Goal: Find specific page/section: Find specific page/section

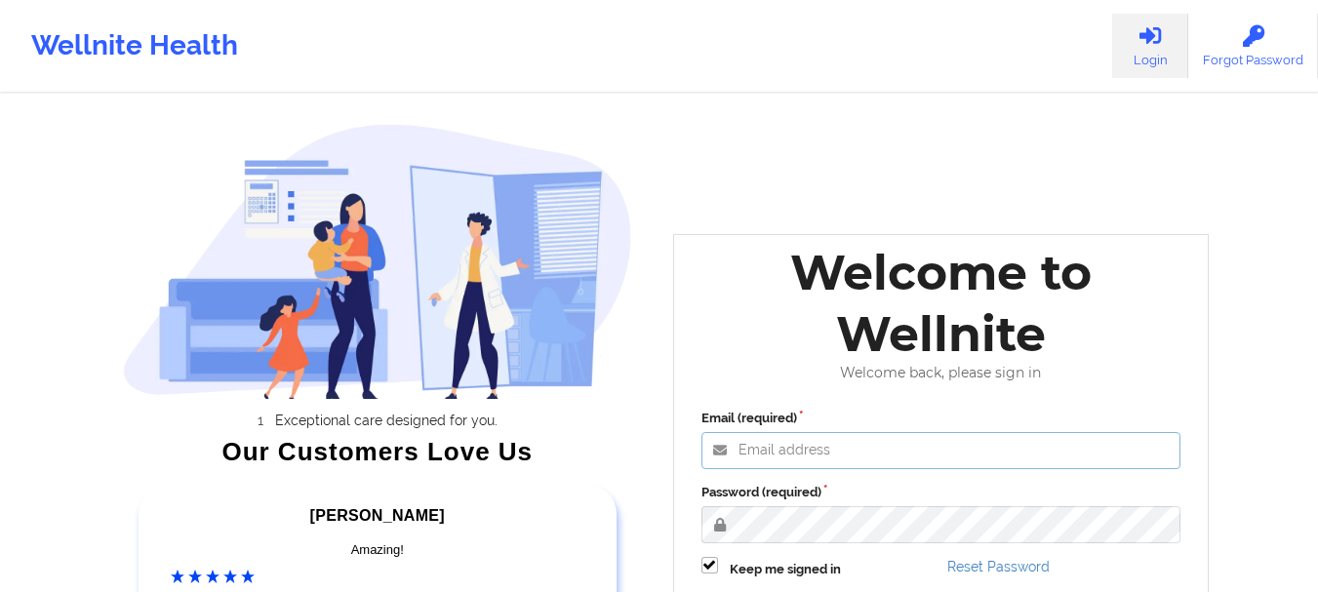
type input "[EMAIL_ADDRESS][DOMAIN_NAME]"
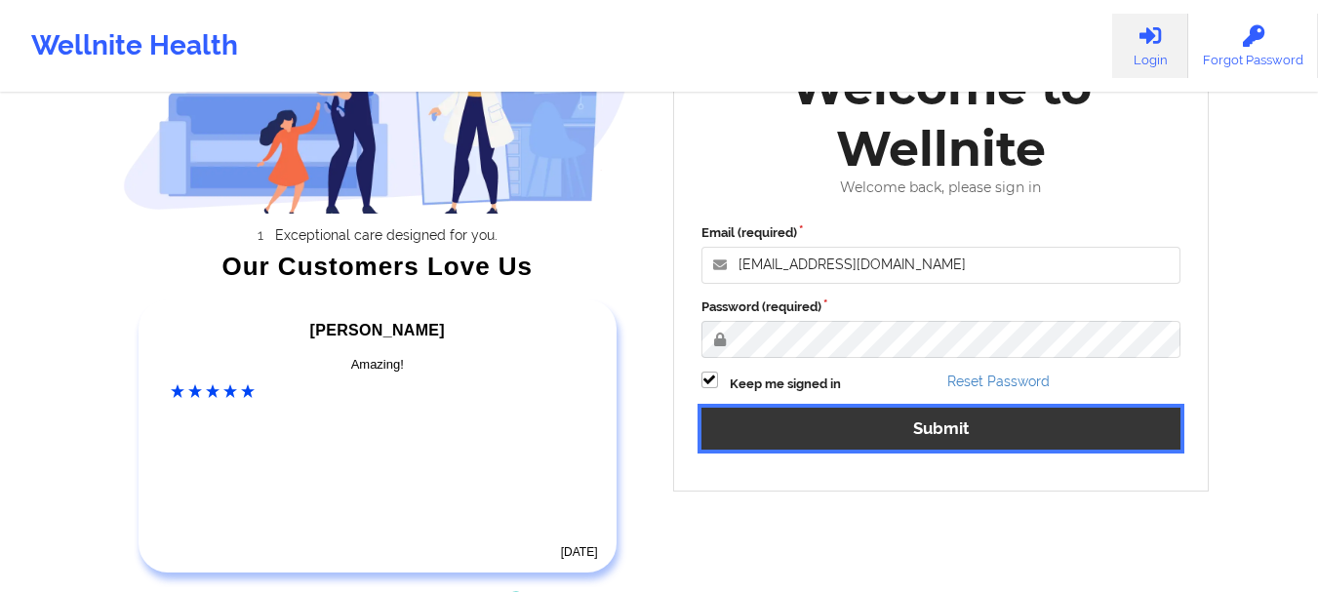
click at [986, 434] on button "Submit" at bounding box center [941, 429] width 480 height 42
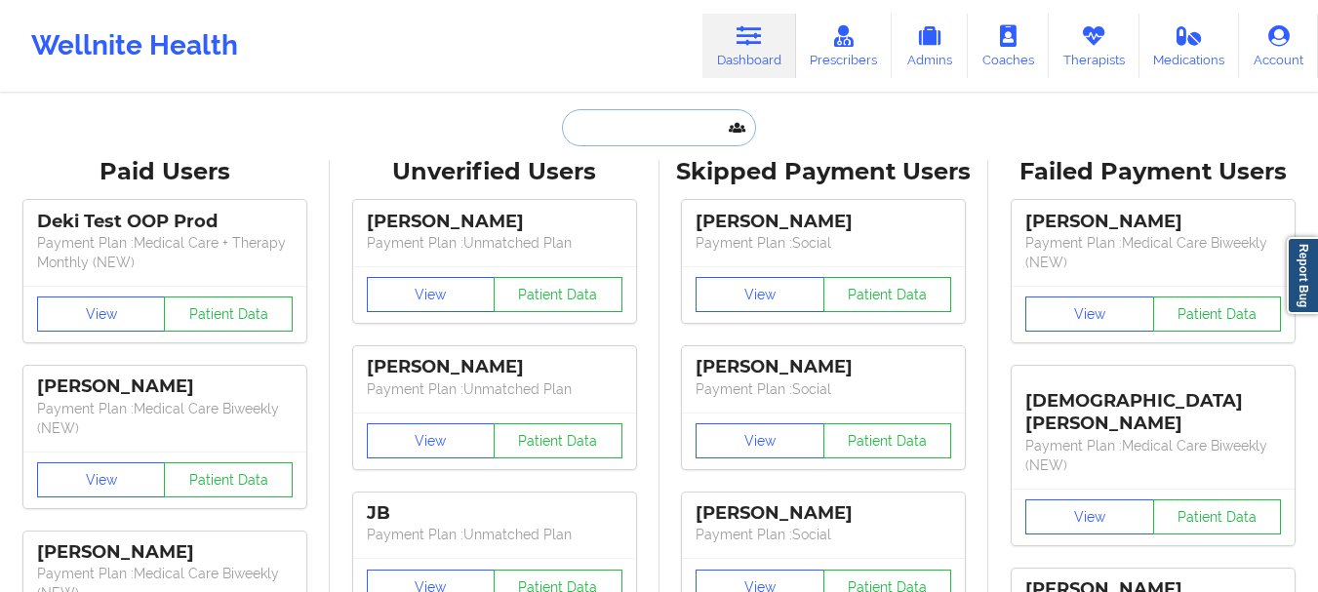
click at [694, 121] on input "text" at bounding box center [658, 127] width 193 height 37
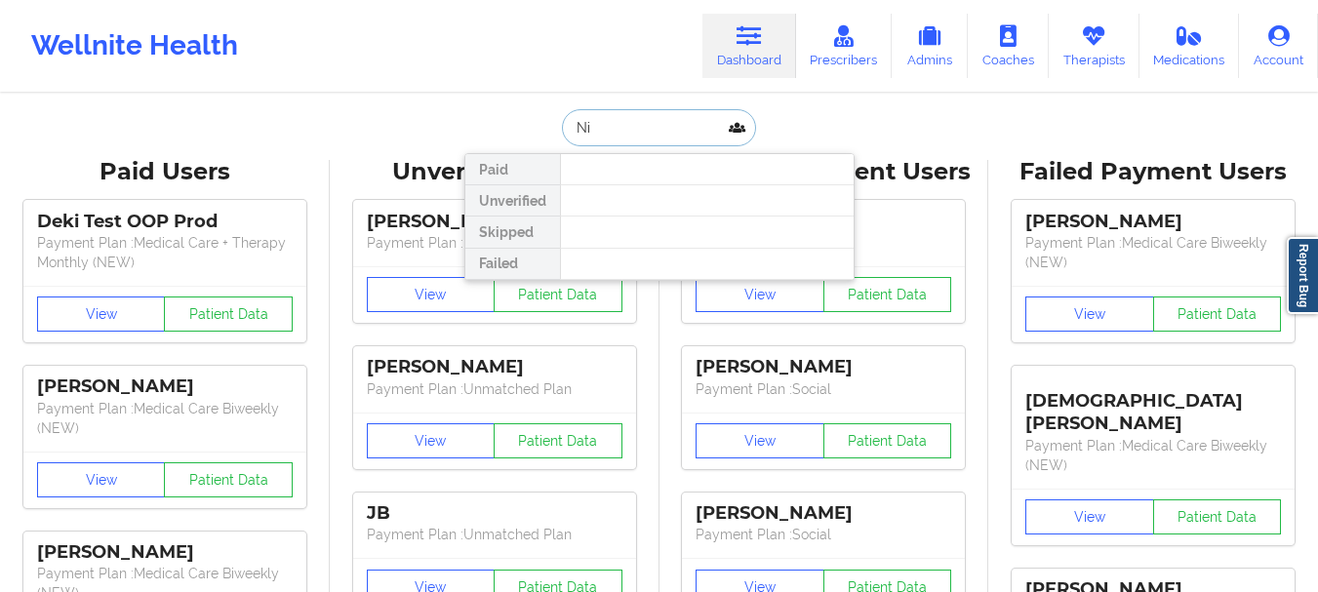
type input "N"
type input "[PERSON_NAME]"
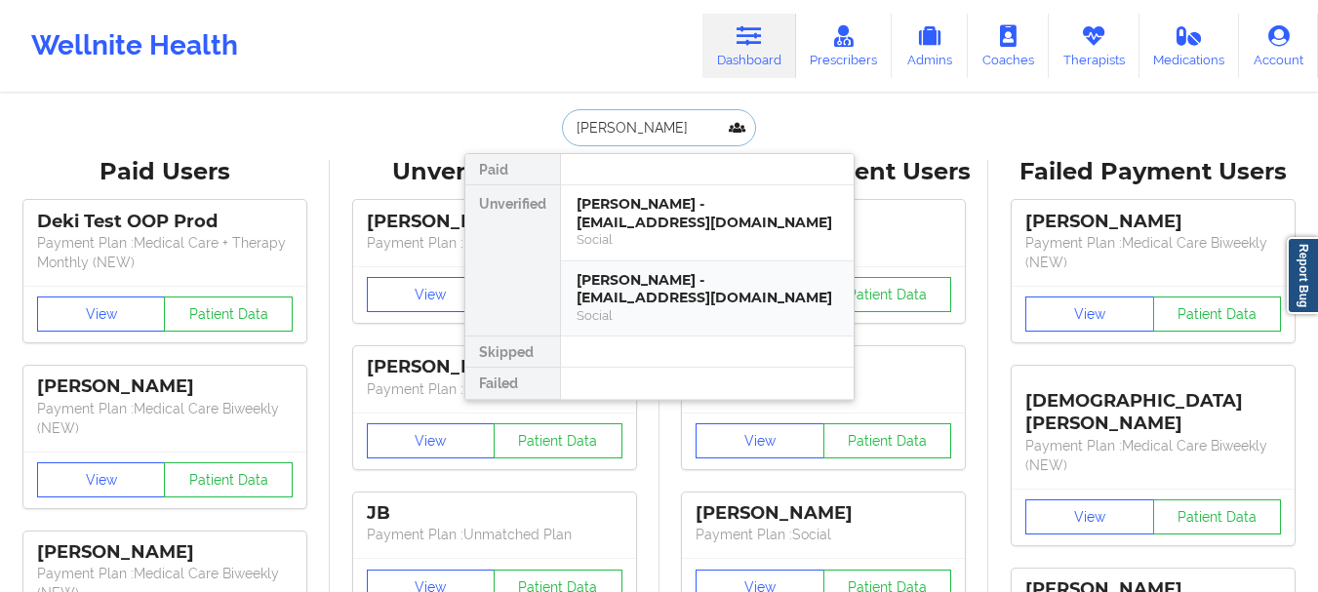
click at [689, 289] on div "[PERSON_NAME] - [EMAIL_ADDRESS][DOMAIN_NAME]" at bounding box center [707, 289] width 261 height 36
